Goal: Task Accomplishment & Management: Manage account settings

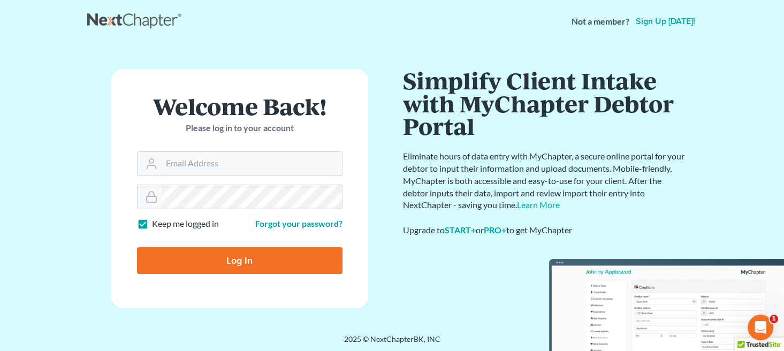
type input "msmith@polarislawgroupak.com"
click at [268, 260] on input "Log In" at bounding box center [239, 260] width 205 height 27
type input "Thinking..."
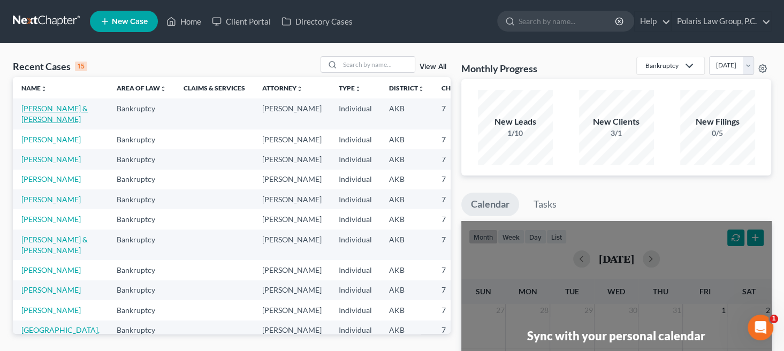
click at [29, 117] on link "Baylor, Shannon & Michael" at bounding box center [54, 114] width 66 height 20
select select "4"
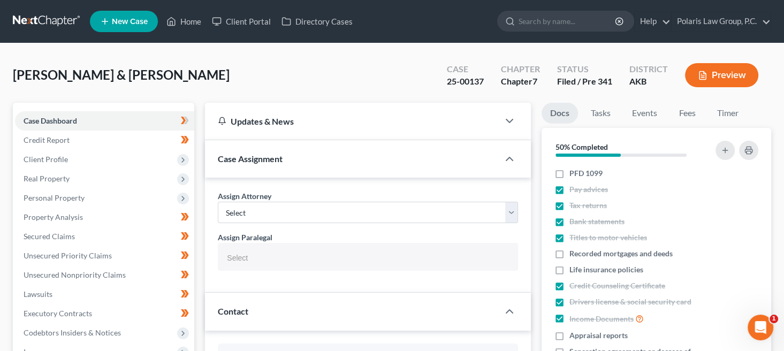
select select
click at [76, 274] on span "Unsecured Nonpriority Claims" at bounding box center [75, 274] width 102 height 9
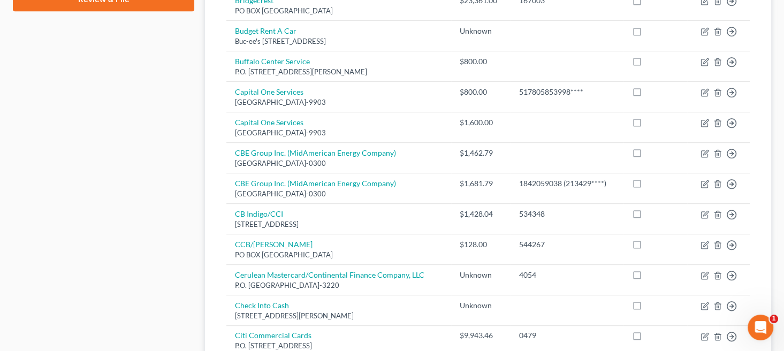
scroll to position [884, 0]
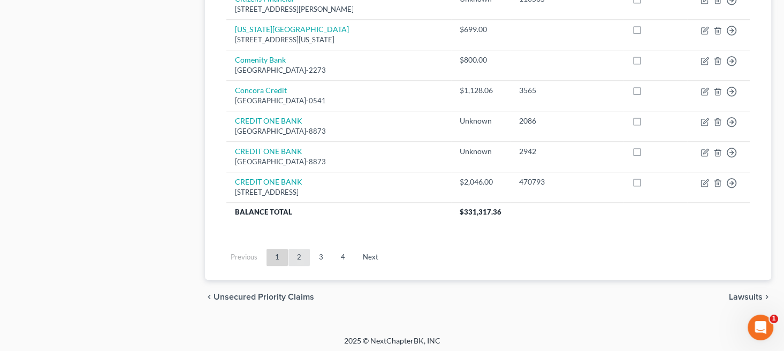
click at [302, 254] on link "2" at bounding box center [298, 257] width 21 height 17
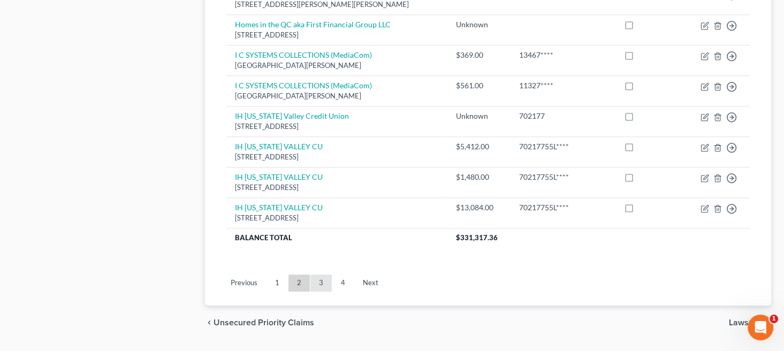
click at [319, 291] on link "3" at bounding box center [320, 282] width 21 height 17
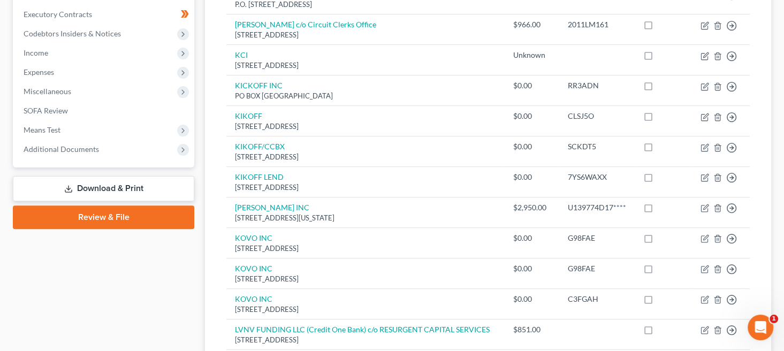
scroll to position [0, 0]
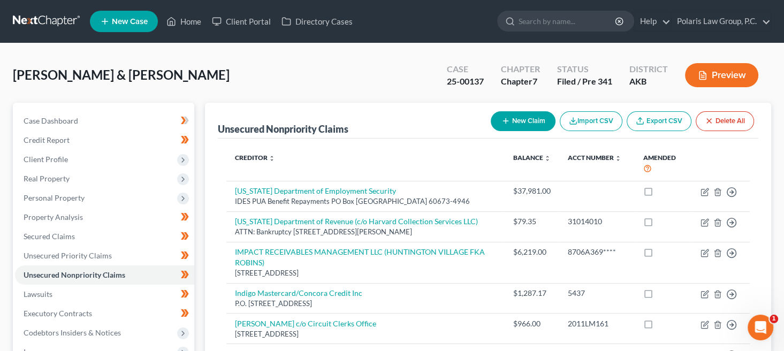
drag, startPoint x: 403, startPoint y: 67, endPoint x: 360, endPoint y: 56, distance: 44.2
click at [360, 56] on div "Baylor, Shannon & Michael Upgraded Case 25-00137 Chapter Chapter 7 Status Filed…" at bounding box center [392, 79] width 758 height 47
click at [730, 18] on link "Polaris Law Group, P.C." at bounding box center [720, 21] width 99 height 19
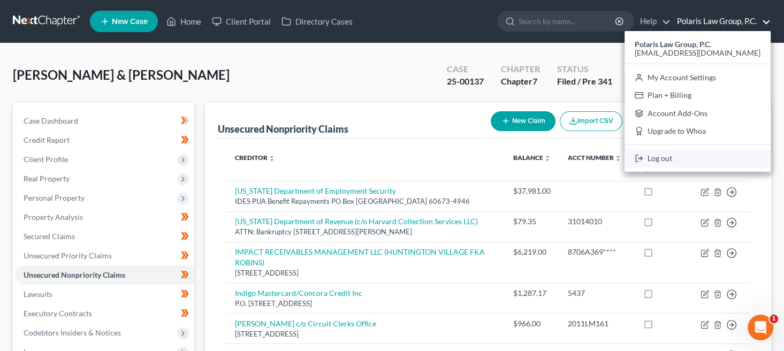
click at [662, 156] on link "Log out" at bounding box center [697, 158] width 146 height 18
